Goal: Task Accomplishment & Management: Use online tool/utility

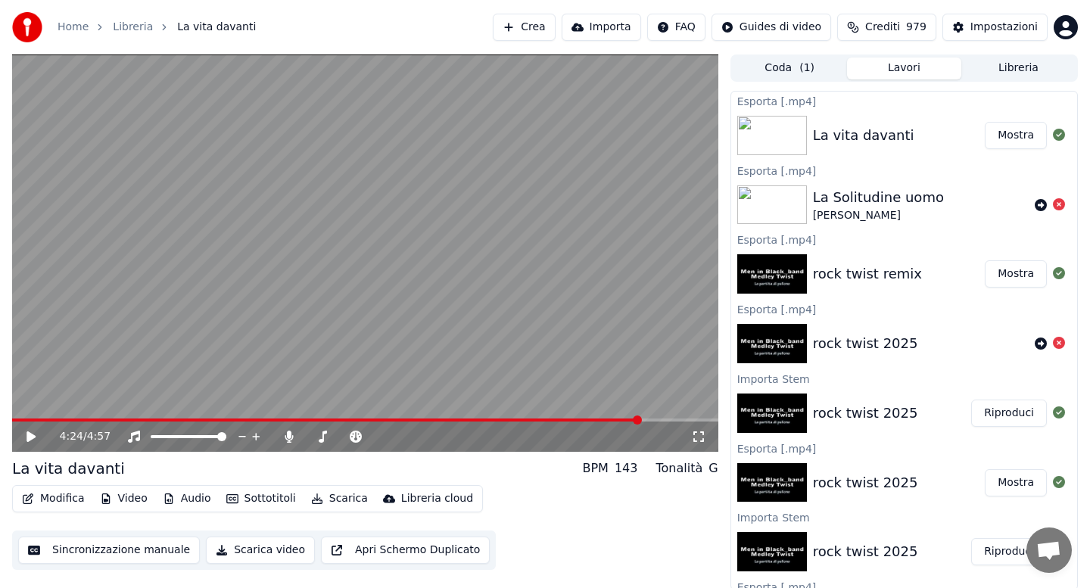
scroll to position [2, 0]
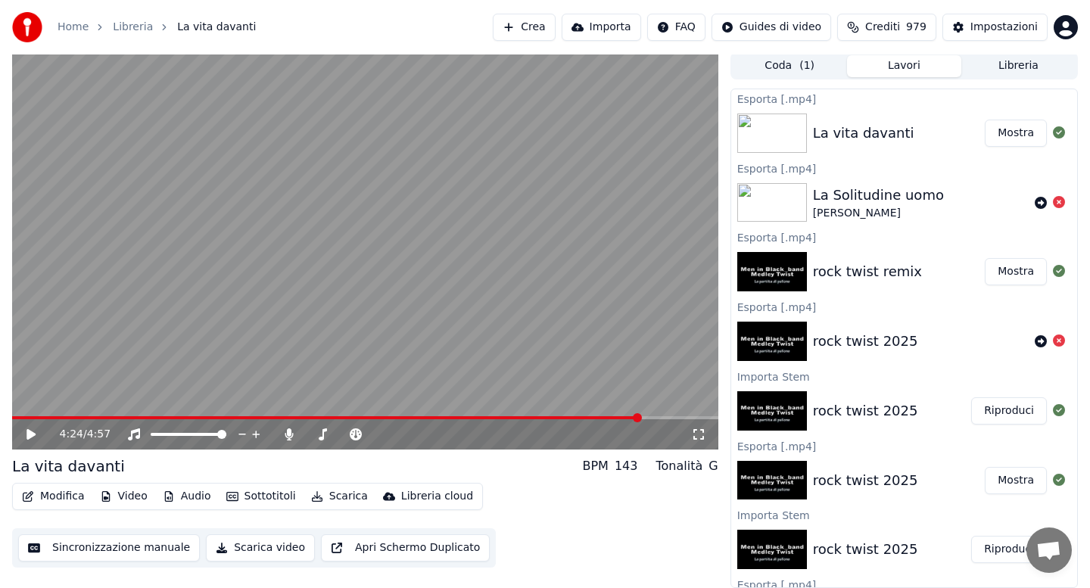
click at [187, 495] on button "Audio" at bounding box center [187, 496] width 61 height 21
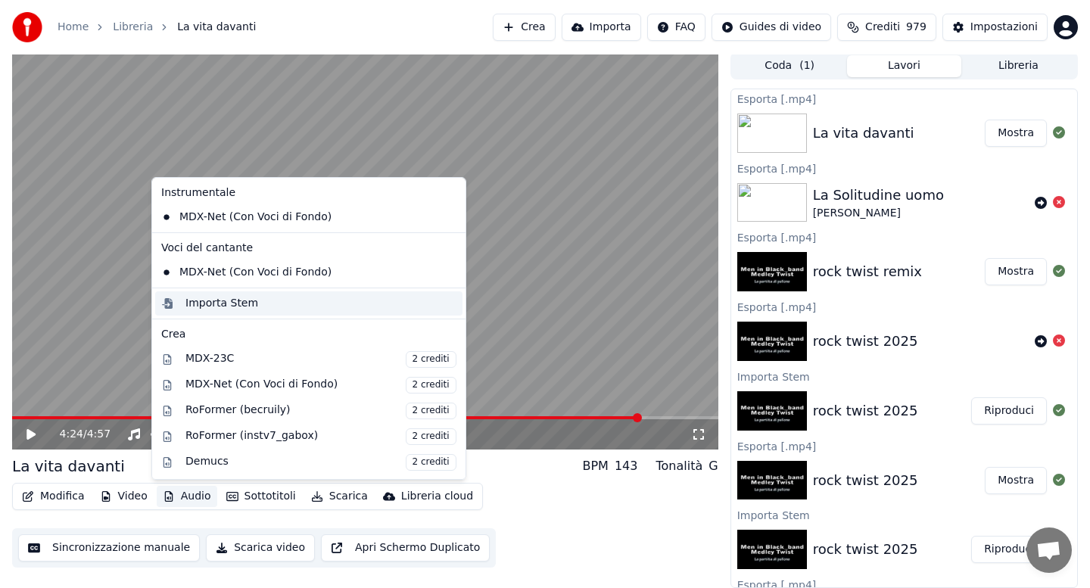
click at [226, 307] on div "Importa Stem" at bounding box center [221, 303] width 73 height 15
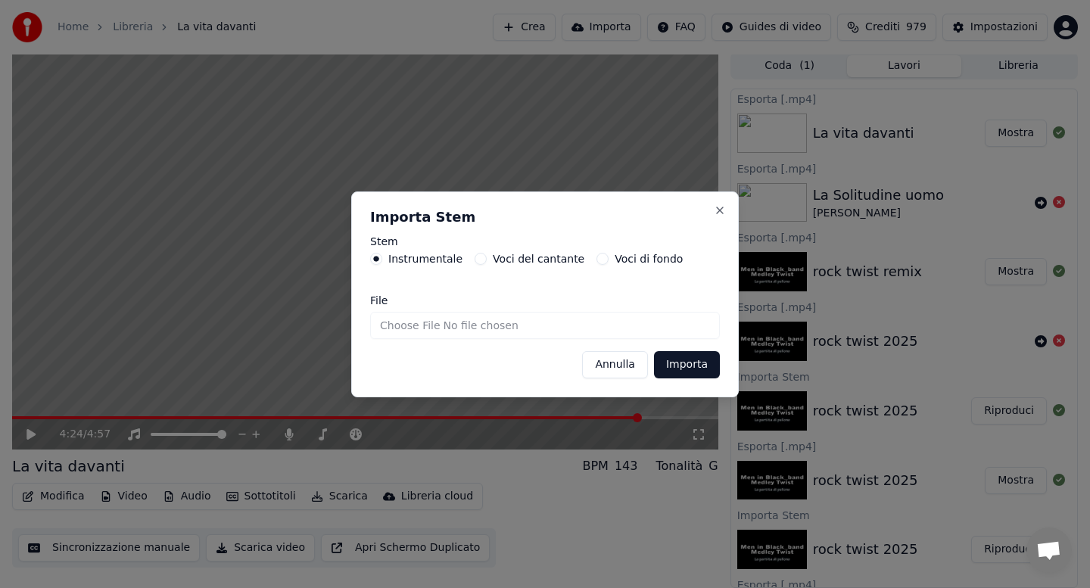
click at [408, 324] on input "File" at bounding box center [545, 325] width 350 height 27
type input "**********"
click at [680, 369] on button "Importa" at bounding box center [687, 364] width 66 height 27
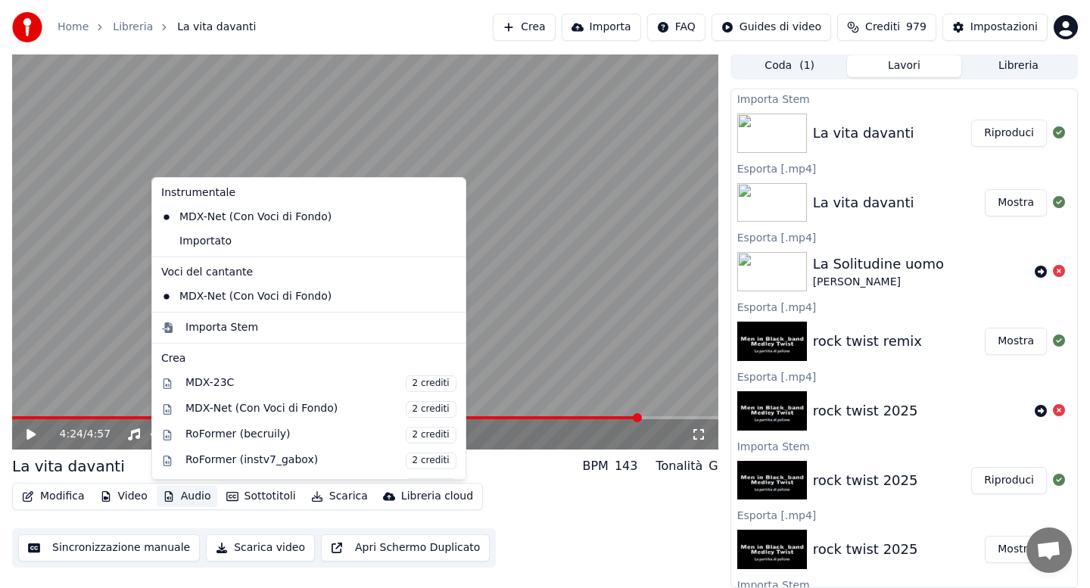
click at [195, 495] on button "Audio" at bounding box center [187, 496] width 61 height 21
click at [231, 243] on div "Importato" at bounding box center [297, 241] width 285 height 24
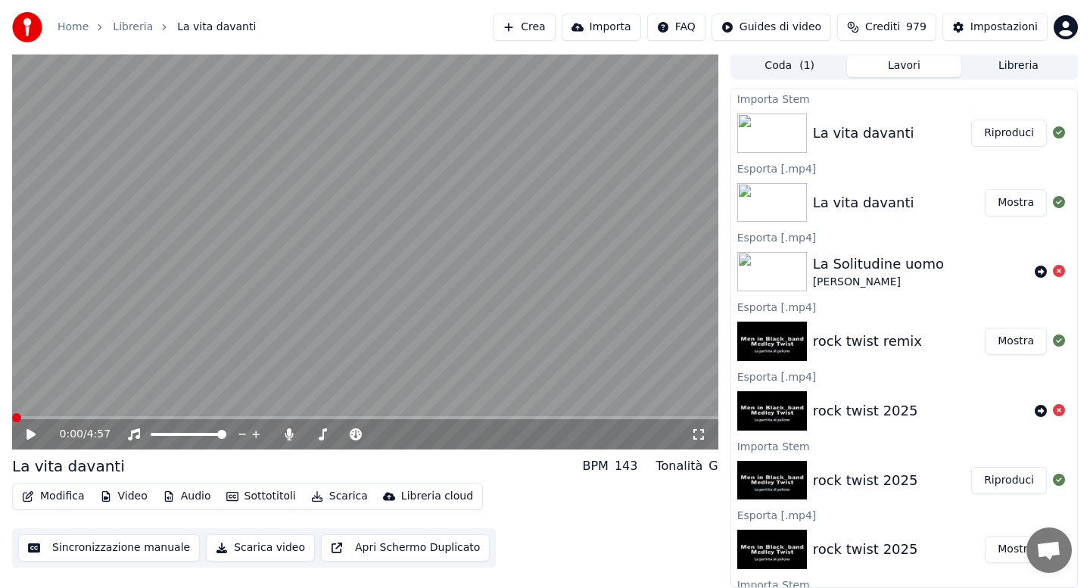
click at [50, 500] on button "Modifica" at bounding box center [53, 496] width 75 height 21
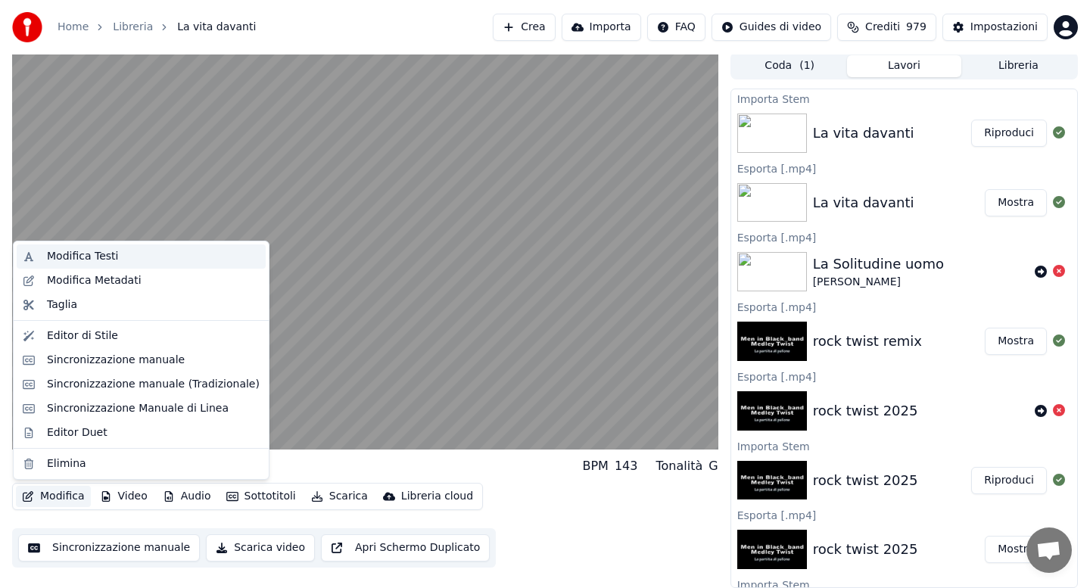
click at [126, 255] on div "Modifica Testi" at bounding box center [153, 256] width 213 height 15
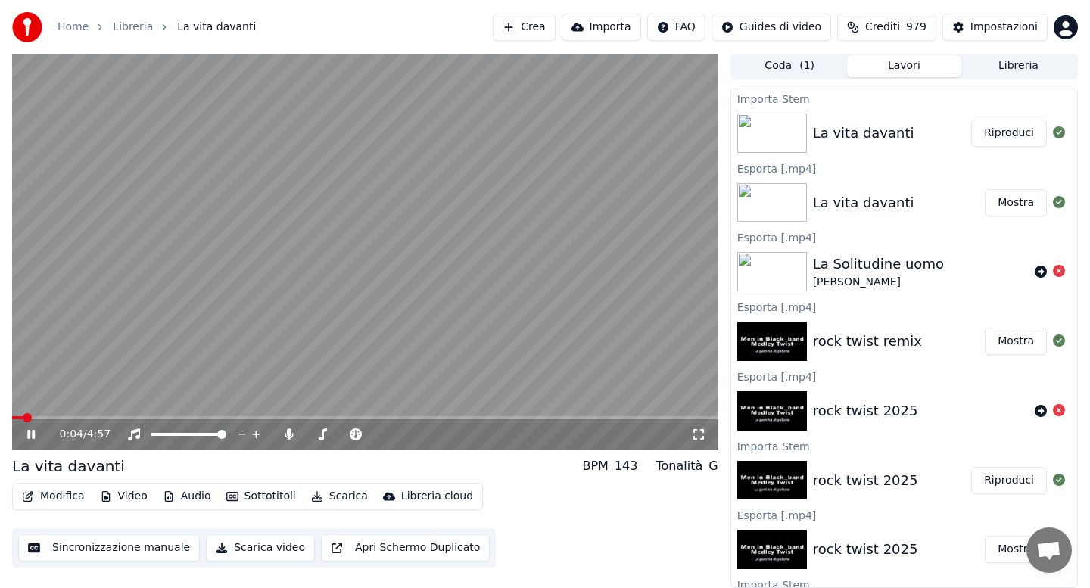
click at [107, 383] on video at bounding box center [365, 250] width 706 height 397
click at [287, 434] on icon at bounding box center [289, 434] width 8 height 12
click at [182, 494] on button "Audio" at bounding box center [187, 496] width 61 height 21
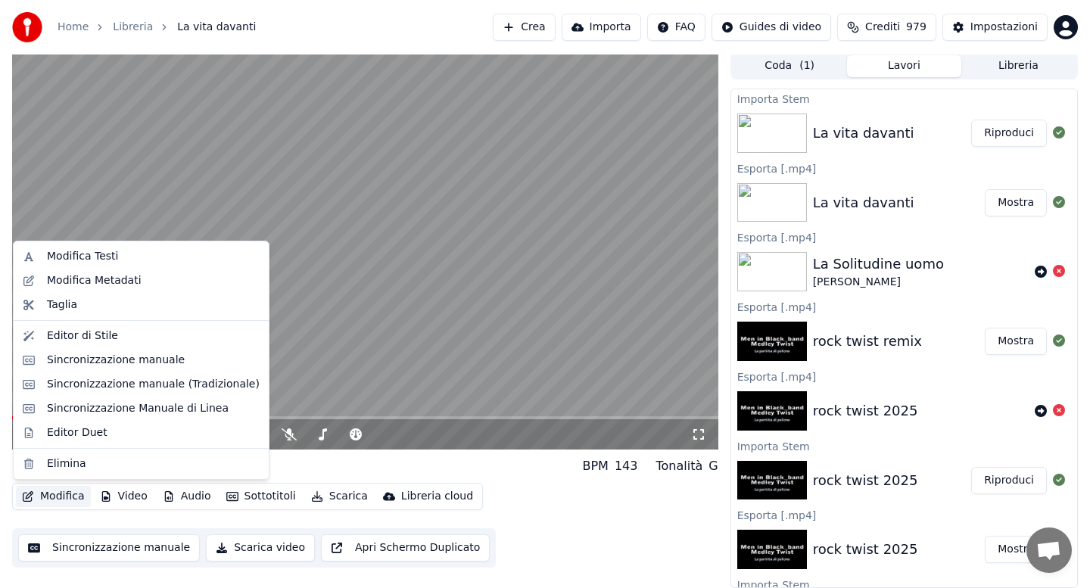
click at [56, 497] on button "Modifica" at bounding box center [53, 496] width 75 height 21
click at [102, 406] on div "Sincronizzazione Manuale di Linea" at bounding box center [138, 408] width 182 height 15
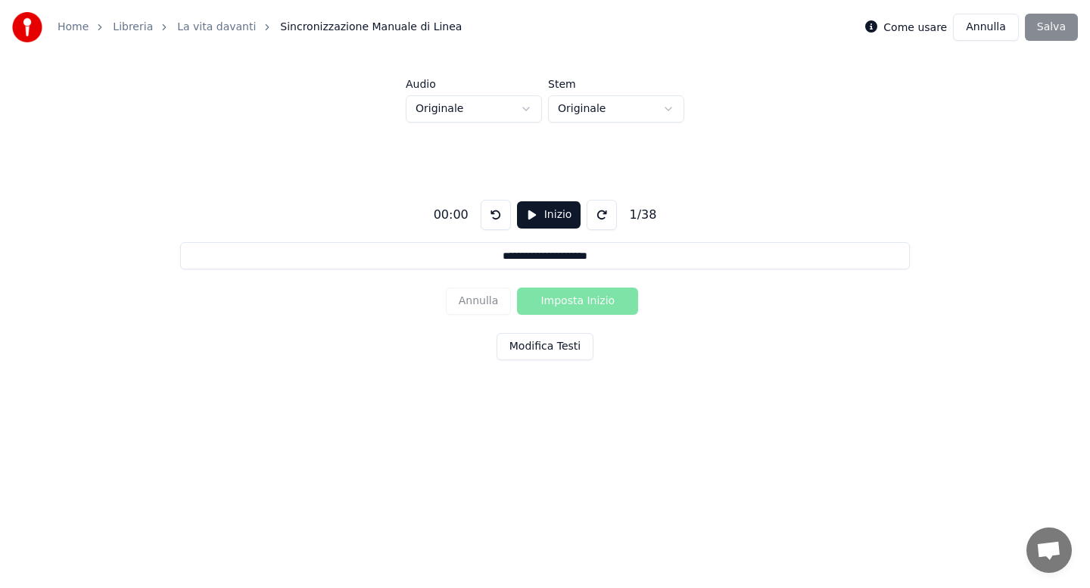
click at [537, 341] on button "Modifica Testi" at bounding box center [545, 346] width 97 height 27
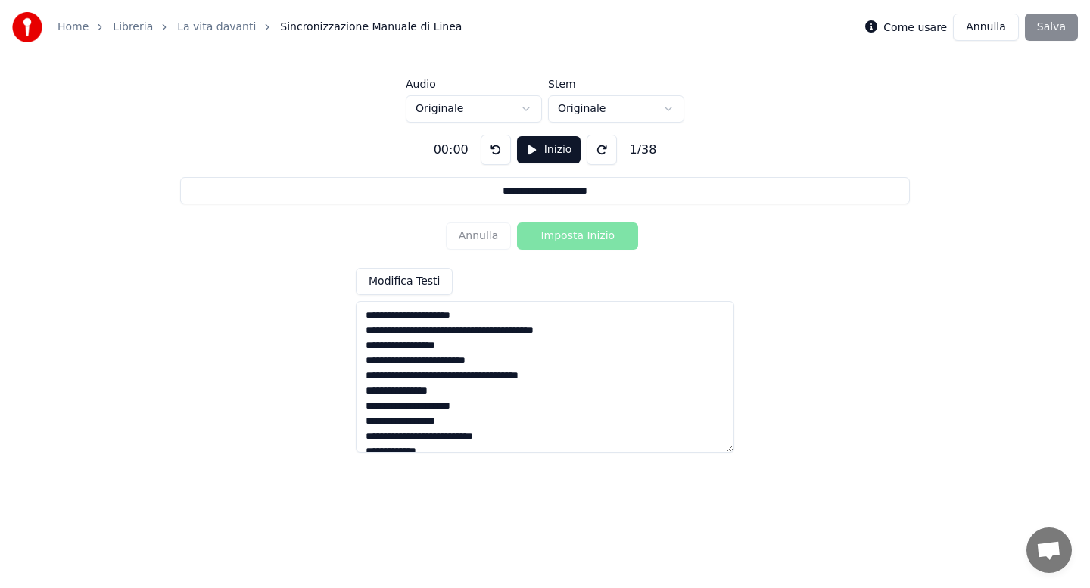
click at [524, 384] on textarea at bounding box center [545, 376] width 378 height 151
click at [510, 388] on textarea at bounding box center [545, 376] width 378 height 151
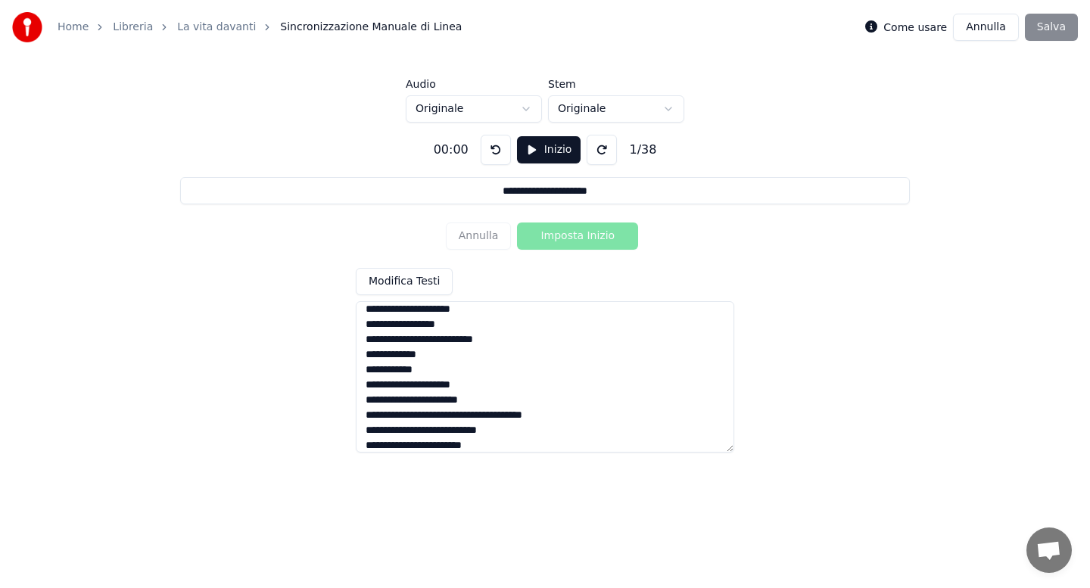
scroll to position [180, 0]
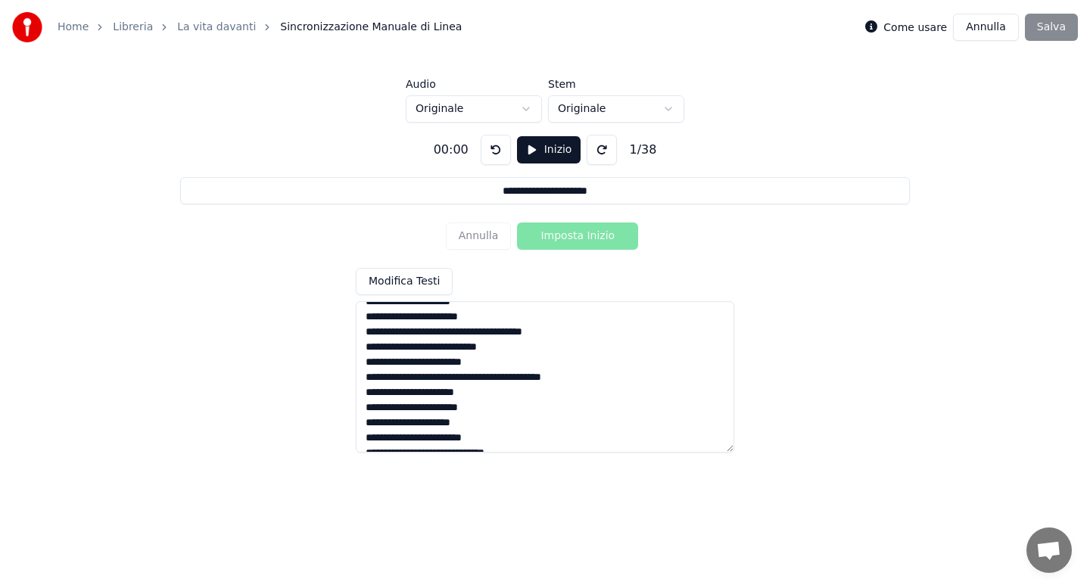
click at [485, 380] on textarea at bounding box center [545, 376] width 378 height 151
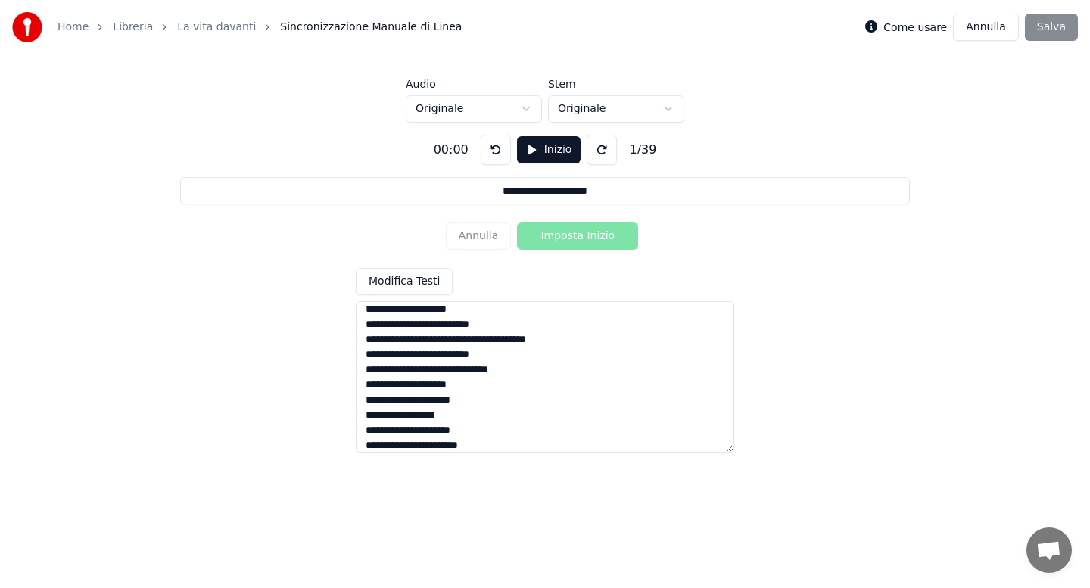
scroll to position [437, 0]
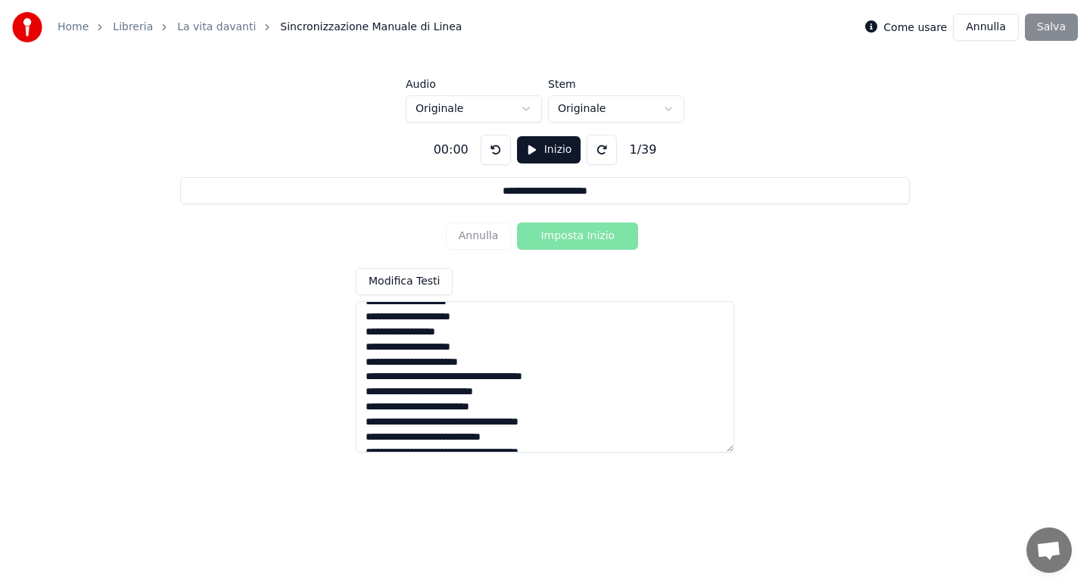
click at [506, 409] on textarea at bounding box center [545, 376] width 378 height 151
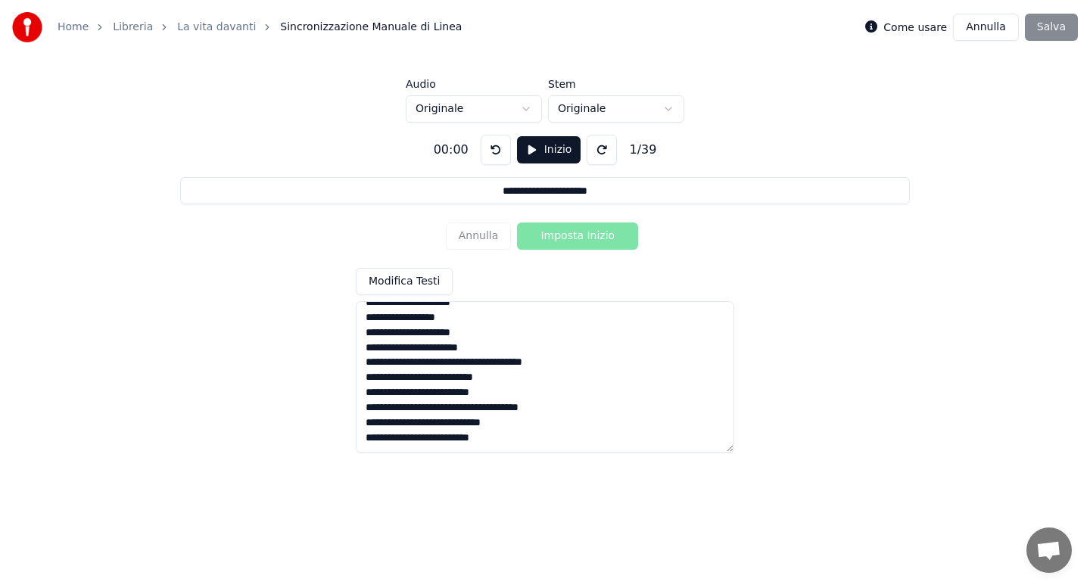
drag, startPoint x: 364, startPoint y: 339, endPoint x: 521, endPoint y: 448, distance: 190.9
click at [521, 448] on textarea at bounding box center [545, 376] width 378 height 151
click at [514, 334] on textarea "**********" at bounding box center [545, 376] width 378 height 151
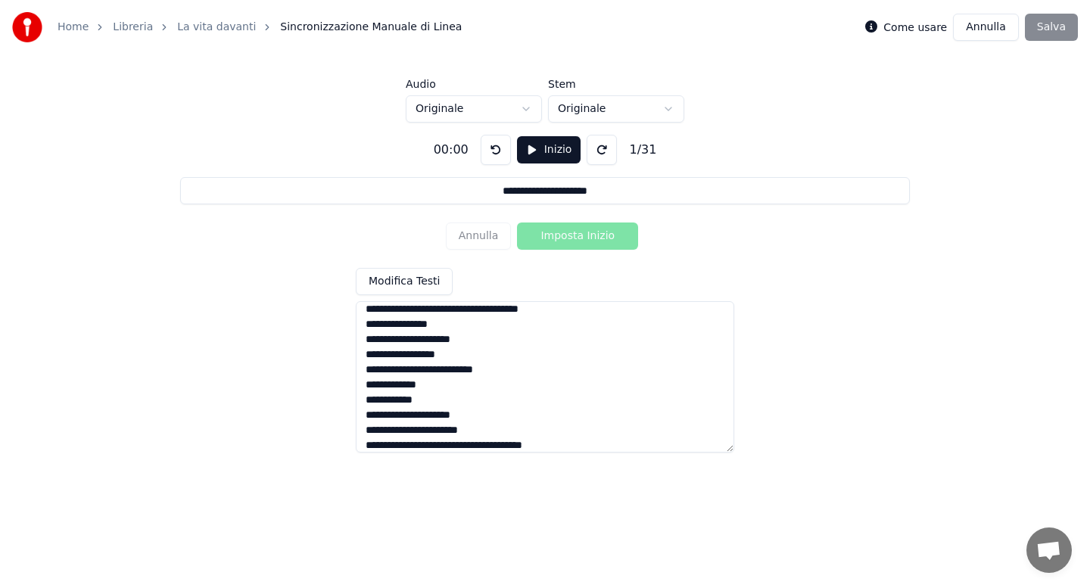
scroll to position [0, 0]
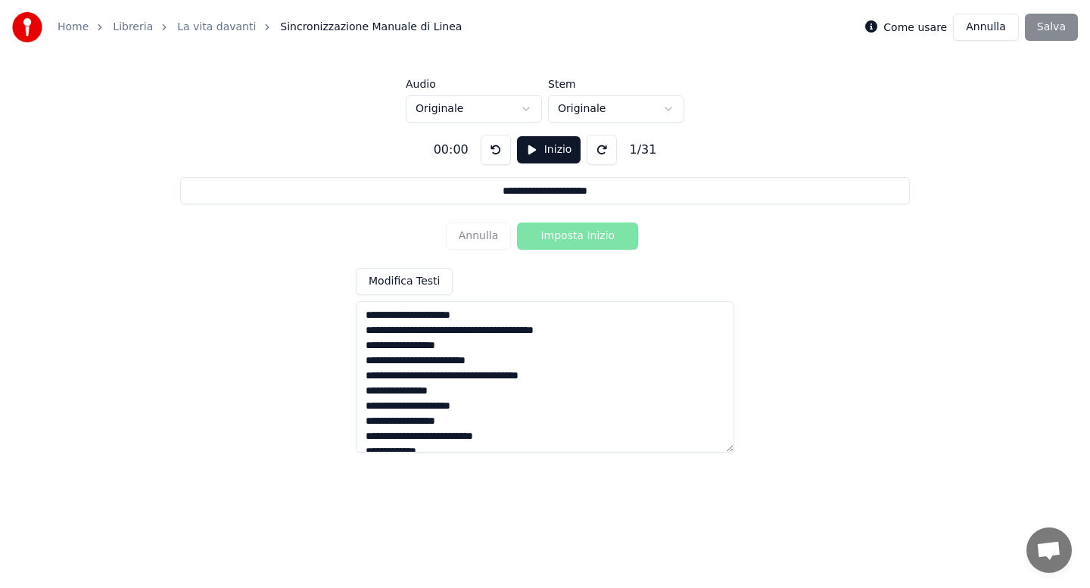
type textarea "**********"
click at [546, 146] on button "Inizio" at bounding box center [549, 149] width 64 height 27
click at [563, 237] on button "Imposta Inizio" at bounding box center [577, 236] width 121 height 27
click at [534, 153] on button "Pausa" at bounding box center [548, 149] width 67 height 27
click at [530, 107] on html "**********" at bounding box center [545, 228] width 1090 height 456
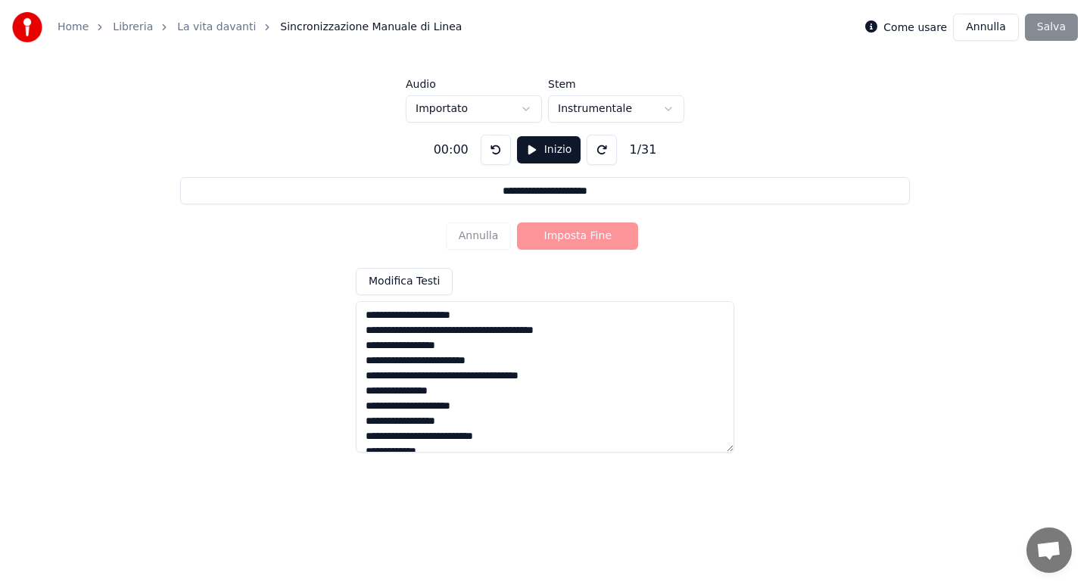
click at [537, 151] on button "Inizio" at bounding box center [549, 149] width 64 height 27
click at [559, 235] on button "Imposta Fine" at bounding box center [577, 236] width 121 height 27
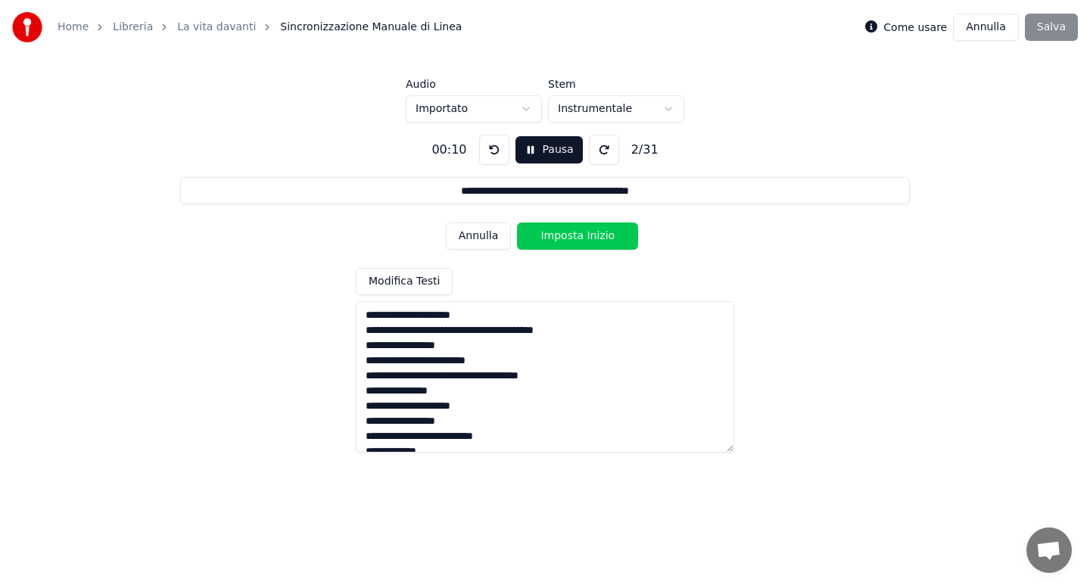
click at [559, 235] on button "Imposta Inizio" at bounding box center [577, 236] width 121 height 27
click at [559, 235] on button "Imposta Fine" at bounding box center [577, 236] width 121 height 27
click at [497, 235] on button "Annulla" at bounding box center [479, 236] width 66 height 27
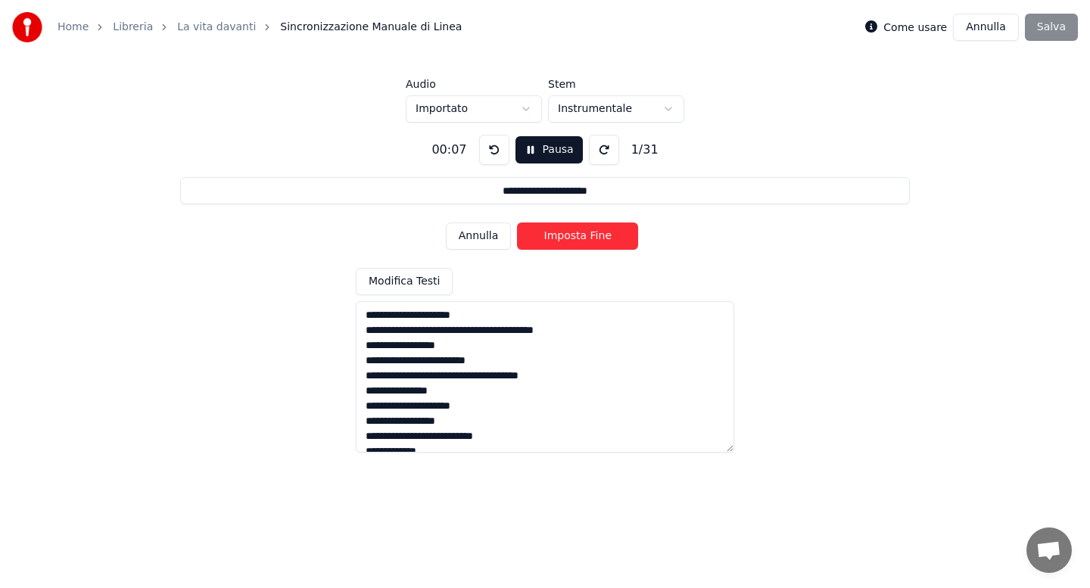
click at [497, 235] on button "Annulla" at bounding box center [479, 236] width 66 height 27
click at [556, 238] on button "Imposta Inizio" at bounding box center [577, 236] width 121 height 27
click at [556, 238] on button "Imposta Fine" at bounding box center [577, 236] width 121 height 27
click at [556, 238] on button "Imposta Inizio" at bounding box center [577, 236] width 121 height 27
click at [556, 238] on button "Imposta Fine" at bounding box center [577, 236] width 121 height 27
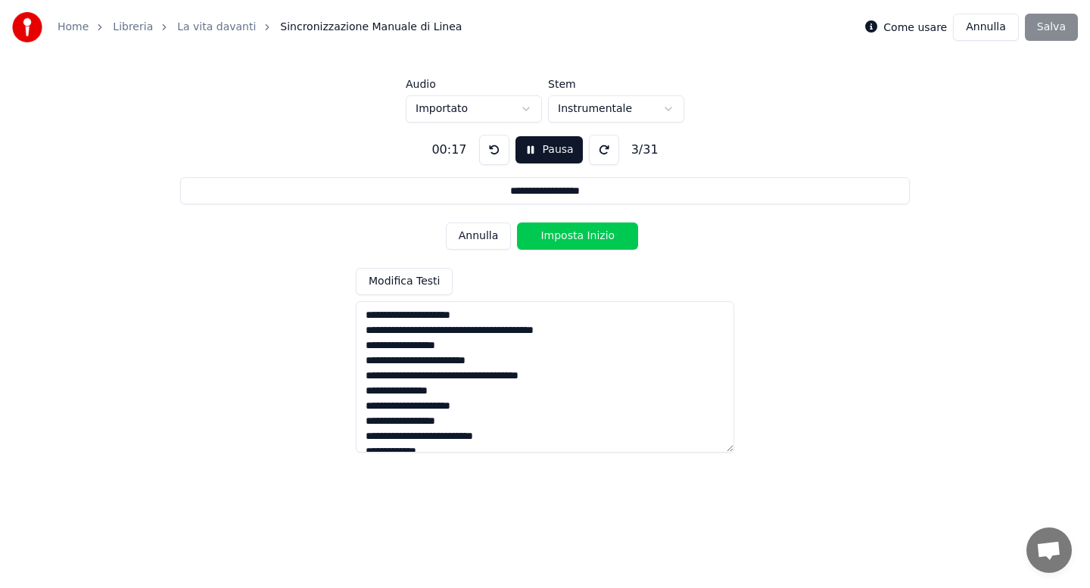
click at [556, 238] on button "Imposta Inizio" at bounding box center [577, 236] width 121 height 27
click at [556, 238] on button "Imposta Fine" at bounding box center [577, 236] width 121 height 27
click at [556, 238] on button "Imposta Inizio" at bounding box center [577, 236] width 121 height 27
click at [556, 238] on button "Imposta Fine" at bounding box center [577, 236] width 121 height 27
click at [556, 238] on button "Imposta Inizio" at bounding box center [577, 236] width 121 height 27
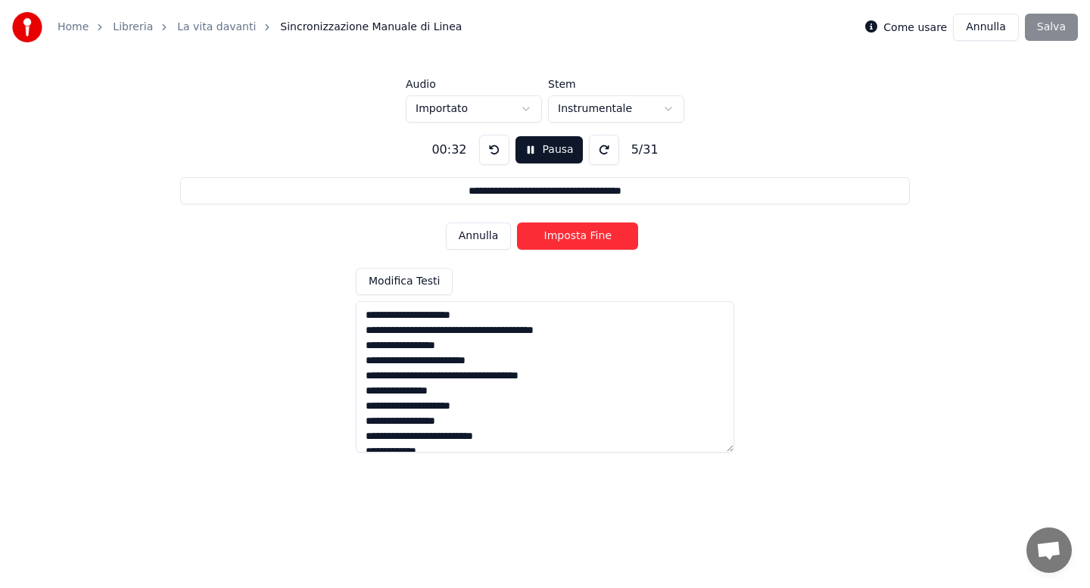
click at [556, 238] on button "Imposta Fine" at bounding box center [577, 236] width 121 height 27
click at [556, 238] on button "Imposta Inizio" at bounding box center [577, 236] width 121 height 27
click at [556, 238] on button "Imposta Fine" at bounding box center [577, 236] width 121 height 27
click at [556, 238] on button "Imposta Inizio" at bounding box center [577, 236] width 121 height 27
click at [556, 238] on button "Imposta Fine" at bounding box center [577, 236] width 121 height 27
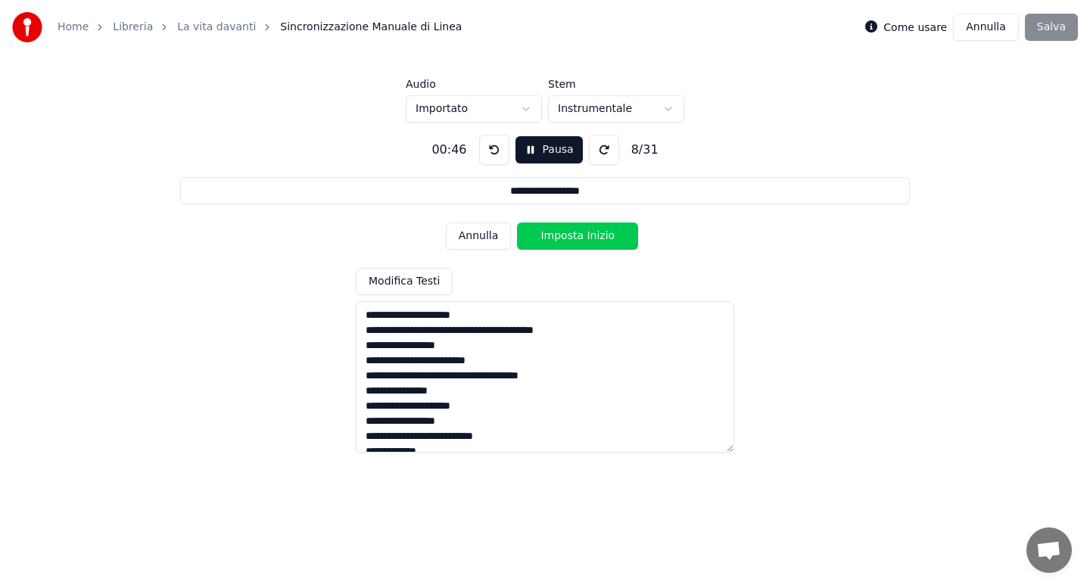
click at [556, 238] on button "Imposta Inizio" at bounding box center [577, 236] width 121 height 27
click at [556, 238] on button "Imposta Fine" at bounding box center [577, 236] width 121 height 27
click at [556, 238] on button "Imposta Inizio" at bounding box center [577, 236] width 121 height 27
click at [556, 238] on button "Imposta Fine" at bounding box center [577, 236] width 121 height 27
click at [556, 238] on button "Imposta Inizio" at bounding box center [577, 236] width 121 height 27
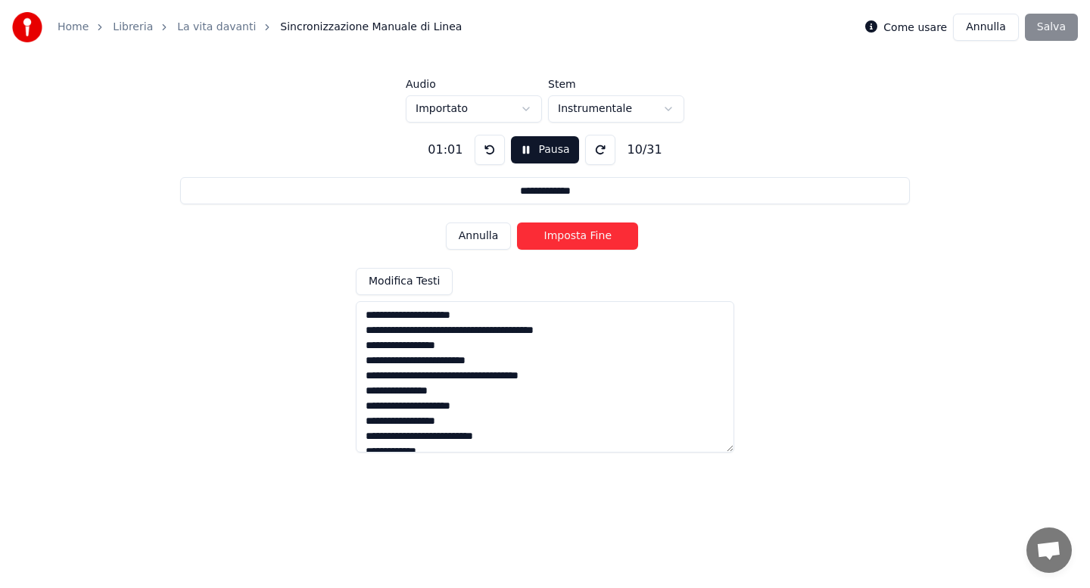
click at [556, 238] on button "Imposta Fine" at bounding box center [577, 236] width 121 height 27
click at [556, 238] on button "Imposta Inizio" at bounding box center [577, 236] width 121 height 27
click at [556, 238] on button "Imposta Fine" at bounding box center [577, 236] width 121 height 27
click at [556, 238] on button "Imposta Inizio" at bounding box center [577, 236] width 121 height 27
click at [556, 238] on button "Imposta Fine" at bounding box center [577, 236] width 121 height 27
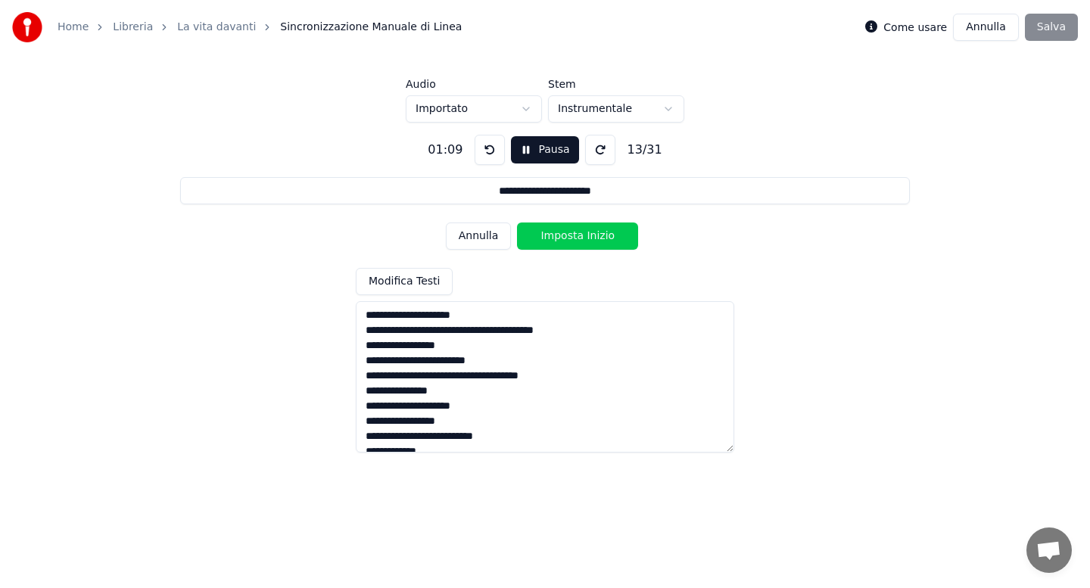
click at [556, 238] on button "Imposta Inizio" at bounding box center [577, 236] width 121 height 27
click at [556, 238] on button "Imposta Fine" at bounding box center [577, 236] width 121 height 27
click at [556, 238] on button "Imposta Inizio" at bounding box center [577, 236] width 121 height 27
click at [556, 238] on button "Imposta Fine" at bounding box center [577, 236] width 121 height 27
click at [556, 238] on button "Imposta Inizio" at bounding box center [577, 236] width 121 height 27
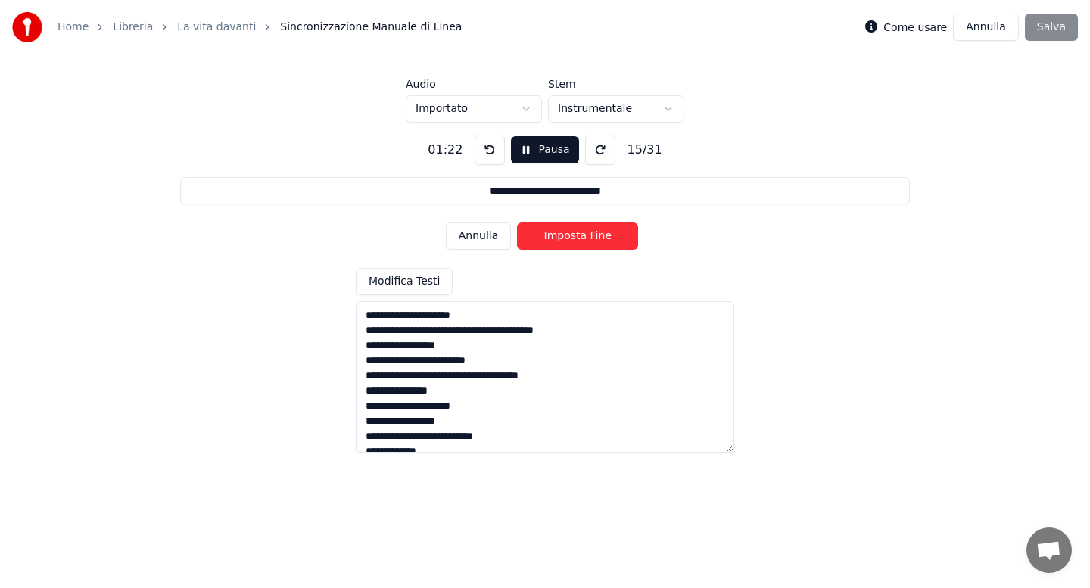
click at [556, 238] on button "Imposta Fine" at bounding box center [577, 236] width 121 height 27
click at [556, 238] on button "Imposta Inizio" at bounding box center [577, 236] width 121 height 27
click at [556, 238] on button "Imposta Fine" at bounding box center [577, 236] width 121 height 27
click at [556, 238] on button "Imposta Inizio" at bounding box center [577, 236] width 121 height 27
click at [556, 238] on button "Imposta Fine" at bounding box center [577, 236] width 121 height 27
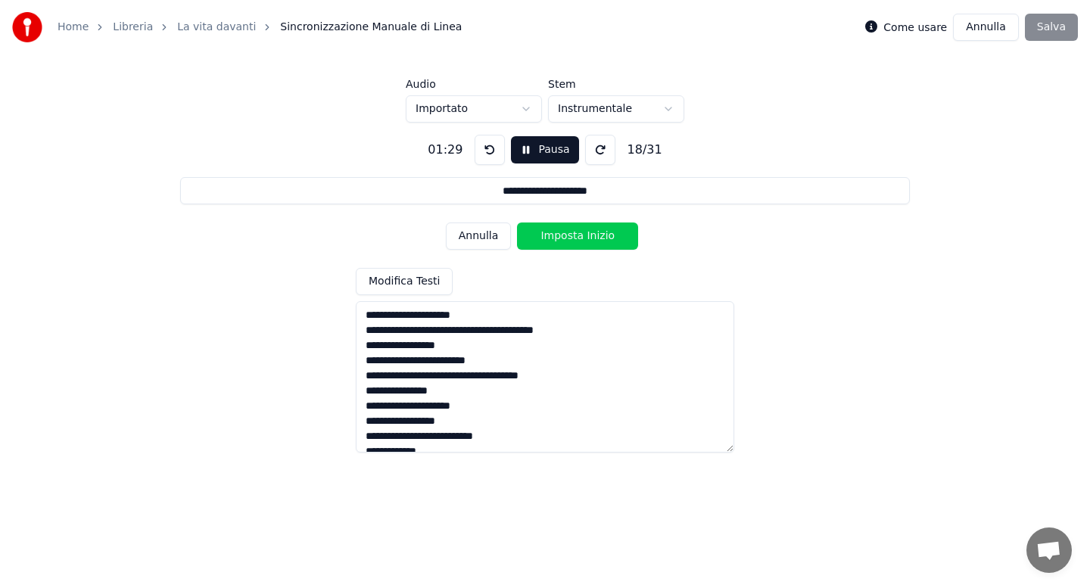
click at [556, 238] on button "Imposta Inizio" at bounding box center [577, 236] width 121 height 27
click at [556, 238] on button "Imposta Fine" at bounding box center [577, 236] width 121 height 27
click at [556, 238] on button "Imposta Inizio" at bounding box center [577, 236] width 121 height 27
click at [556, 238] on button "Imposta Fine" at bounding box center [577, 236] width 121 height 27
click at [561, 238] on button "Imposta Inizio" at bounding box center [577, 236] width 121 height 27
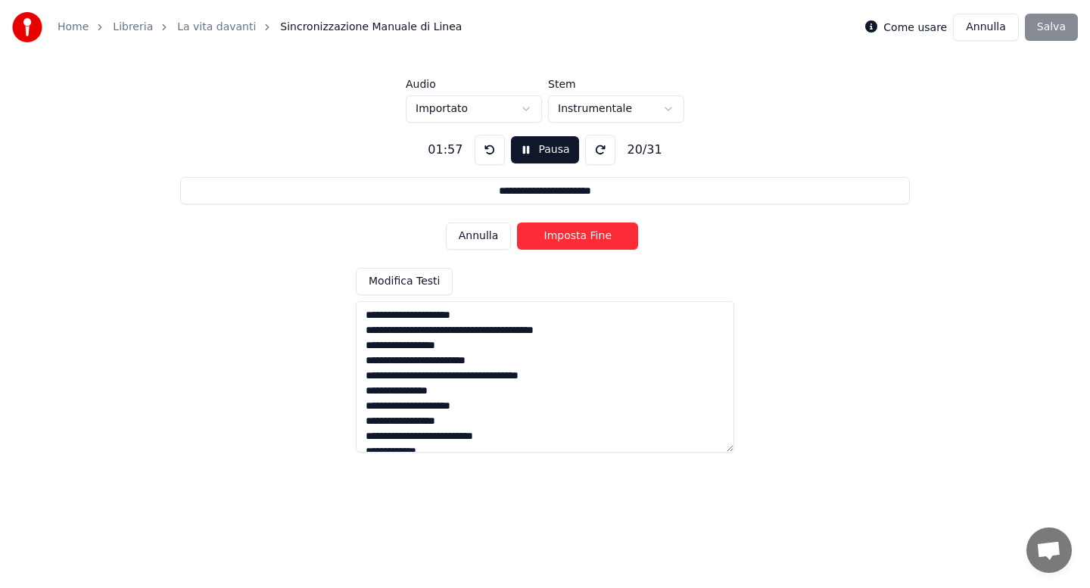
click at [561, 238] on button "Imposta Fine" at bounding box center [577, 236] width 121 height 27
click at [561, 238] on button "Imposta Inizio" at bounding box center [577, 236] width 121 height 27
click at [561, 238] on button "Imposta Fine" at bounding box center [577, 236] width 121 height 27
click at [561, 238] on button "Imposta Inizio" at bounding box center [577, 236] width 121 height 27
click at [561, 238] on button "Imposta Fine" at bounding box center [577, 236] width 121 height 27
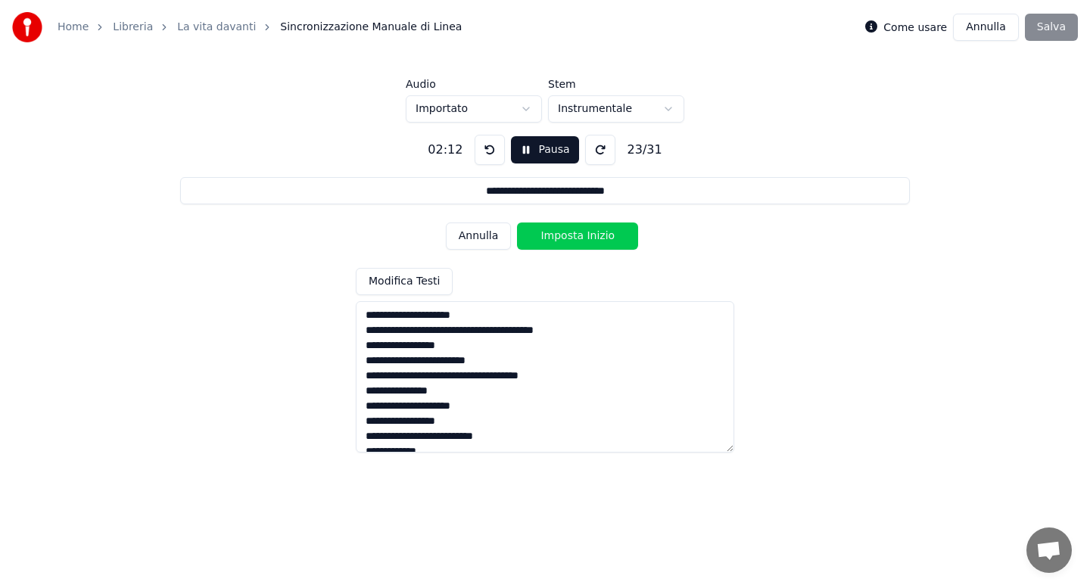
click at [561, 238] on button "Imposta Inizio" at bounding box center [577, 236] width 121 height 27
click at [561, 238] on button "Imposta Fine" at bounding box center [577, 236] width 121 height 27
click at [561, 238] on button "Imposta Inizio" at bounding box center [577, 236] width 121 height 27
click at [561, 238] on button "Imposta Fine" at bounding box center [577, 236] width 121 height 27
click at [561, 238] on button "Imposta Inizio" at bounding box center [577, 236] width 121 height 27
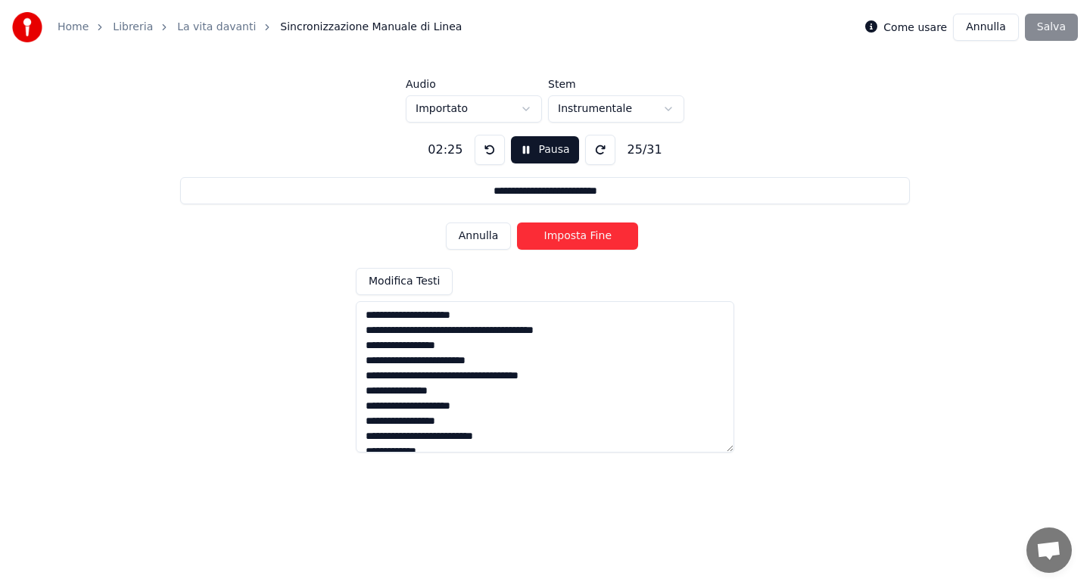
click at [561, 238] on button "Imposta Fine" at bounding box center [577, 236] width 121 height 27
click at [561, 238] on button "Imposta Inizio" at bounding box center [577, 236] width 121 height 27
click at [561, 238] on button "Imposta Fine" at bounding box center [577, 236] width 121 height 27
click at [561, 238] on button "Imposta Inizio" at bounding box center [577, 236] width 121 height 27
click at [561, 238] on button "Imposta Fine" at bounding box center [577, 236] width 121 height 27
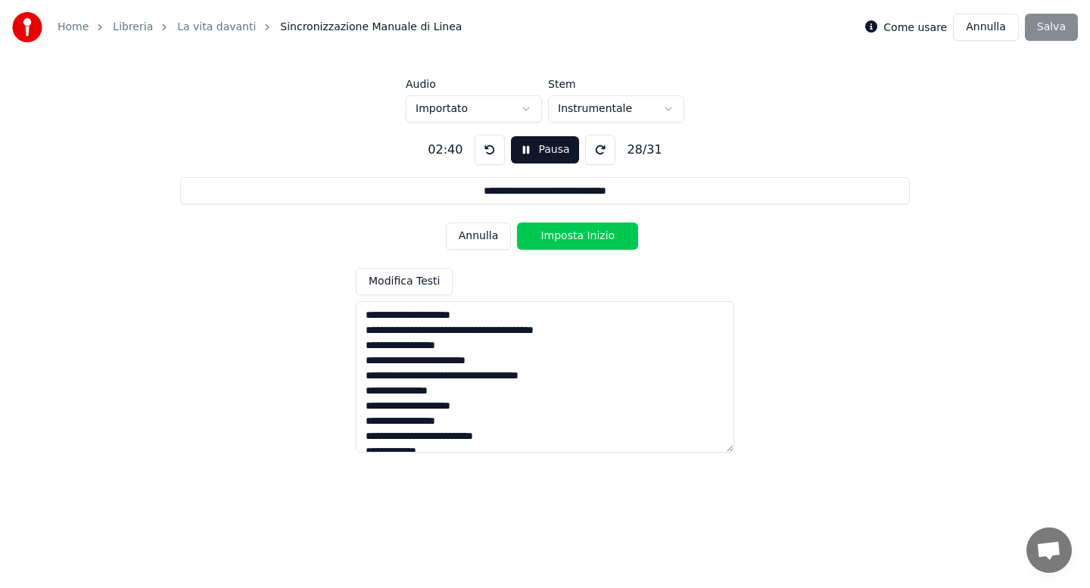
click at [561, 238] on button "Imposta Inizio" at bounding box center [577, 236] width 121 height 27
click at [561, 238] on button "Imposta Fine" at bounding box center [577, 236] width 121 height 27
click at [561, 238] on button "Imposta Inizio" at bounding box center [577, 236] width 121 height 27
click at [561, 238] on button "Imposta Fine" at bounding box center [577, 236] width 121 height 27
click at [561, 238] on button "Imposta Inizio" at bounding box center [577, 236] width 121 height 27
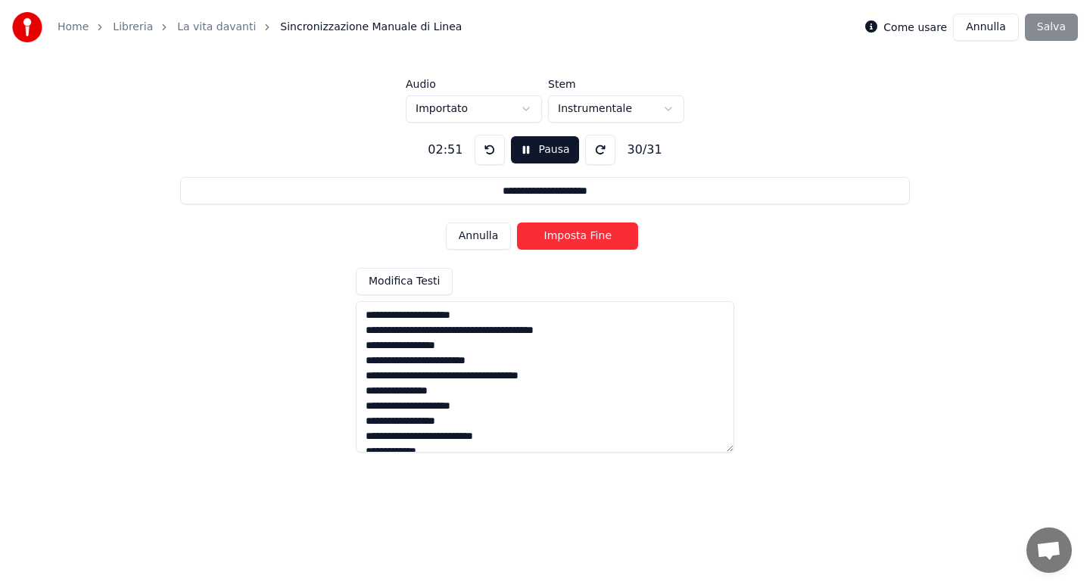
click at [561, 238] on button "Imposta Fine" at bounding box center [577, 236] width 121 height 27
type input "**********"
click at [561, 238] on button "Imposta Inizio" at bounding box center [577, 236] width 121 height 27
click at [561, 238] on button "Imposta Fine" at bounding box center [577, 236] width 121 height 27
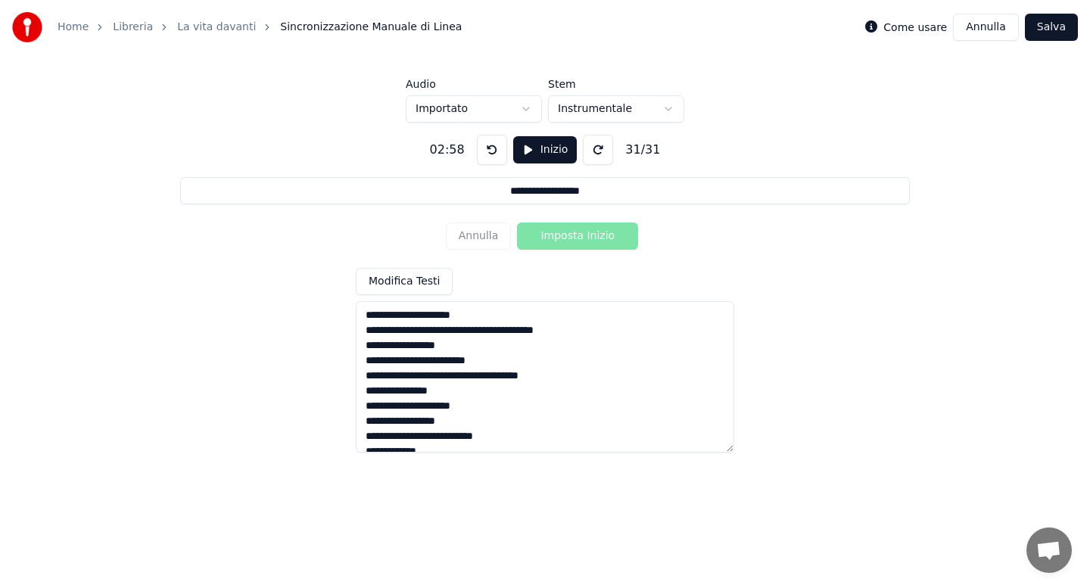
click at [1050, 30] on button "Salva" at bounding box center [1051, 27] width 53 height 27
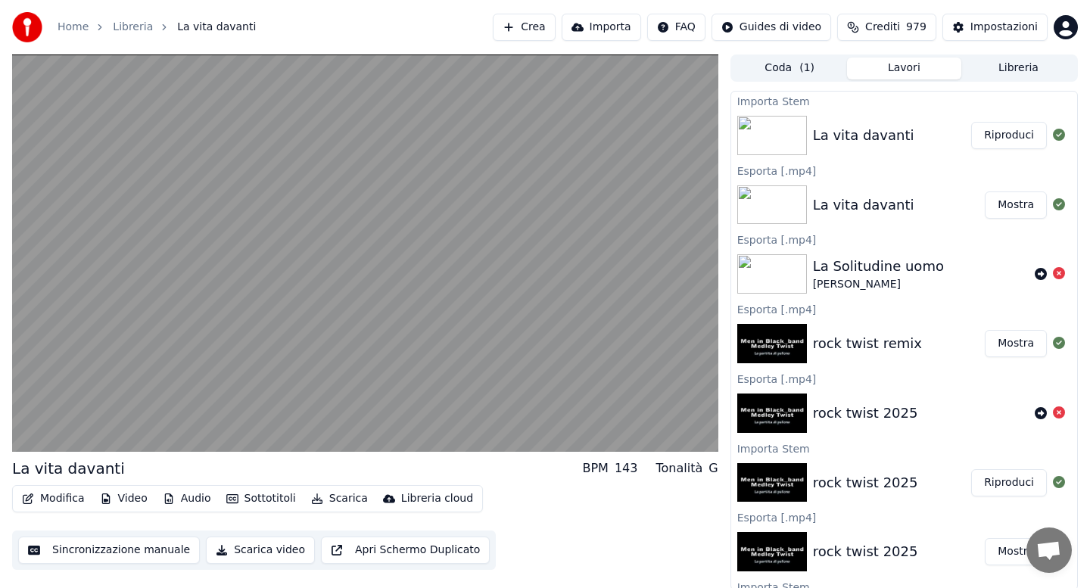
click at [341, 499] on button "Scarica" at bounding box center [339, 498] width 69 height 21
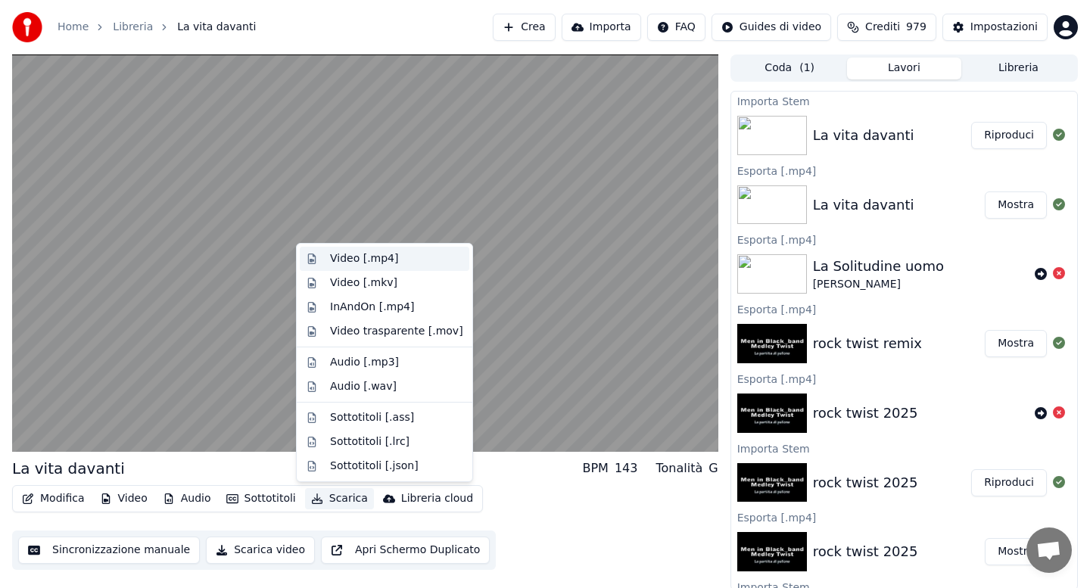
click at [363, 261] on div "Video [.mp4]" at bounding box center [364, 258] width 68 height 15
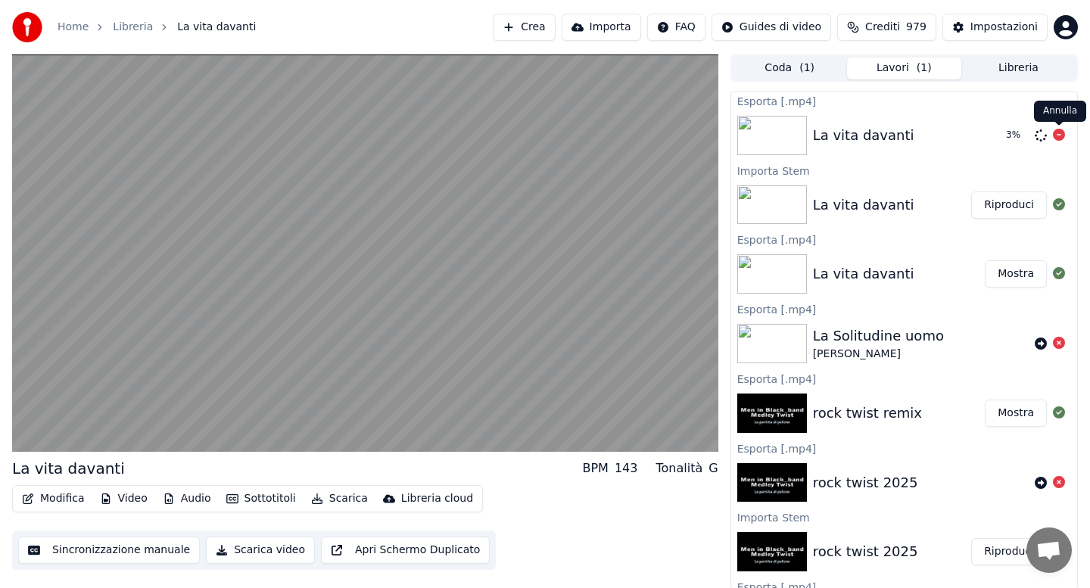
click at [1057, 129] on span at bounding box center [1059, 126] width 8 height 8
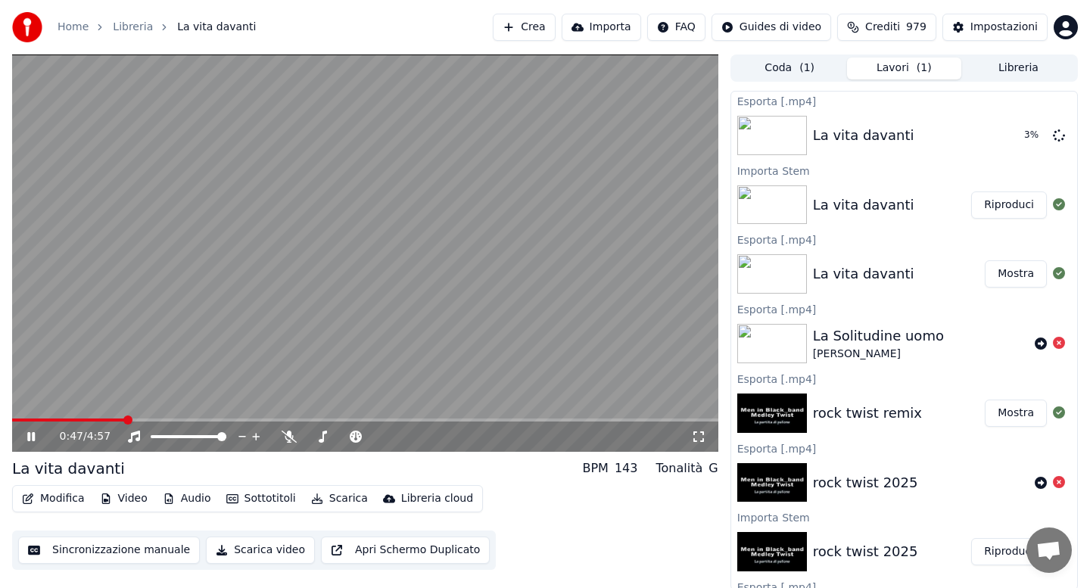
click at [64, 501] on button "Modifica" at bounding box center [53, 498] width 75 height 21
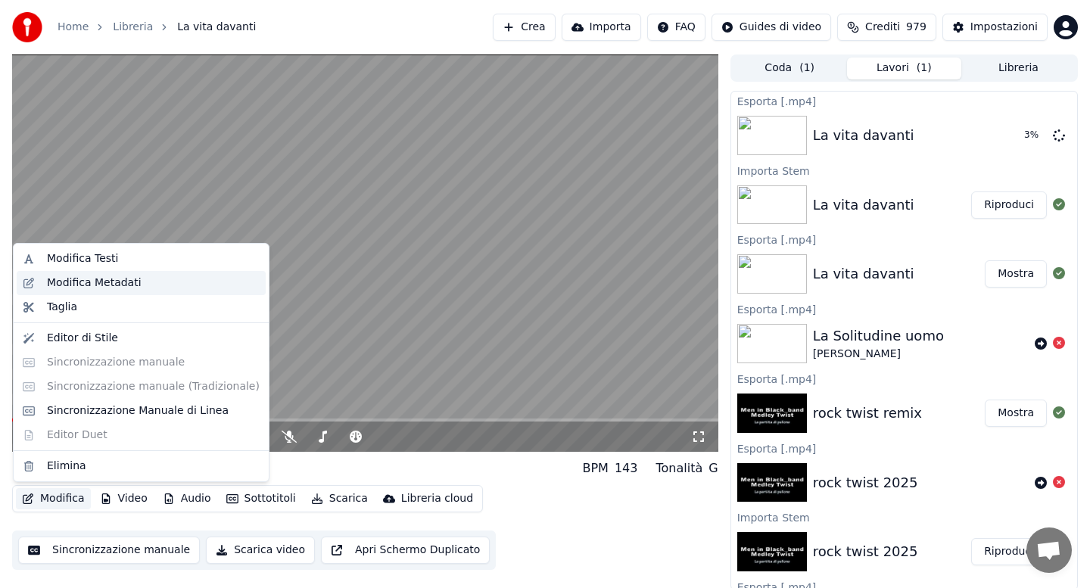
click at [104, 281] on div "Modifica Metadati" at bounding box center [94, 283] width 95 height 15
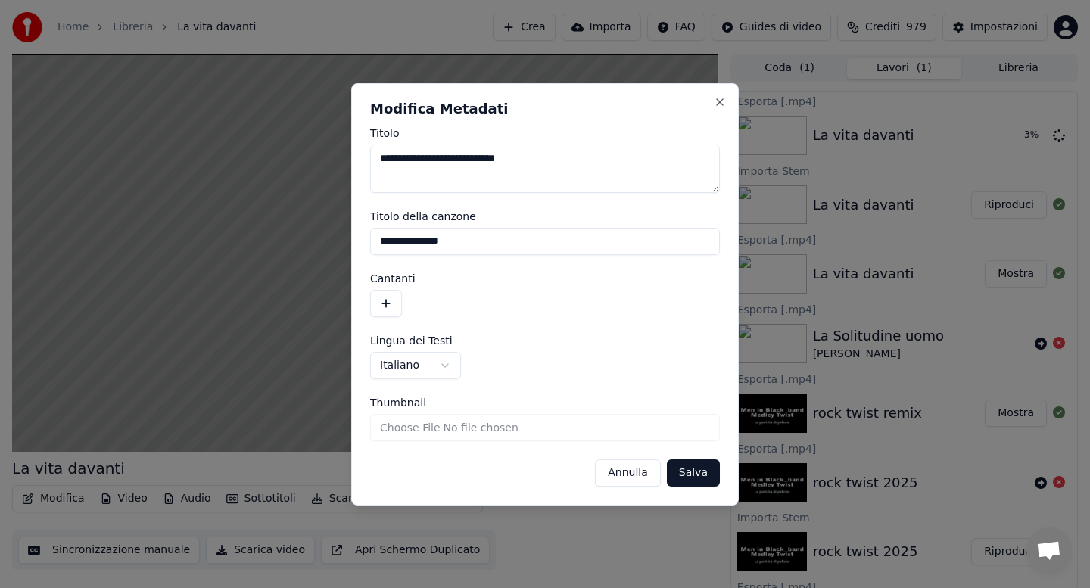
drag, startPoint x: 492, startPoint y: 159, endPoint x: 483, endPoint y: 159, distance: 9.1
click at [482, 159] on textarea "**********" at bounding box center [545, 169] width 350 height 48
type textarea "**********"
click at [699, 475] on button "Salva" at bounding box center [693, 472] width 53 height 27
